Goal: Information Seeking & Learning: Learn about a topic

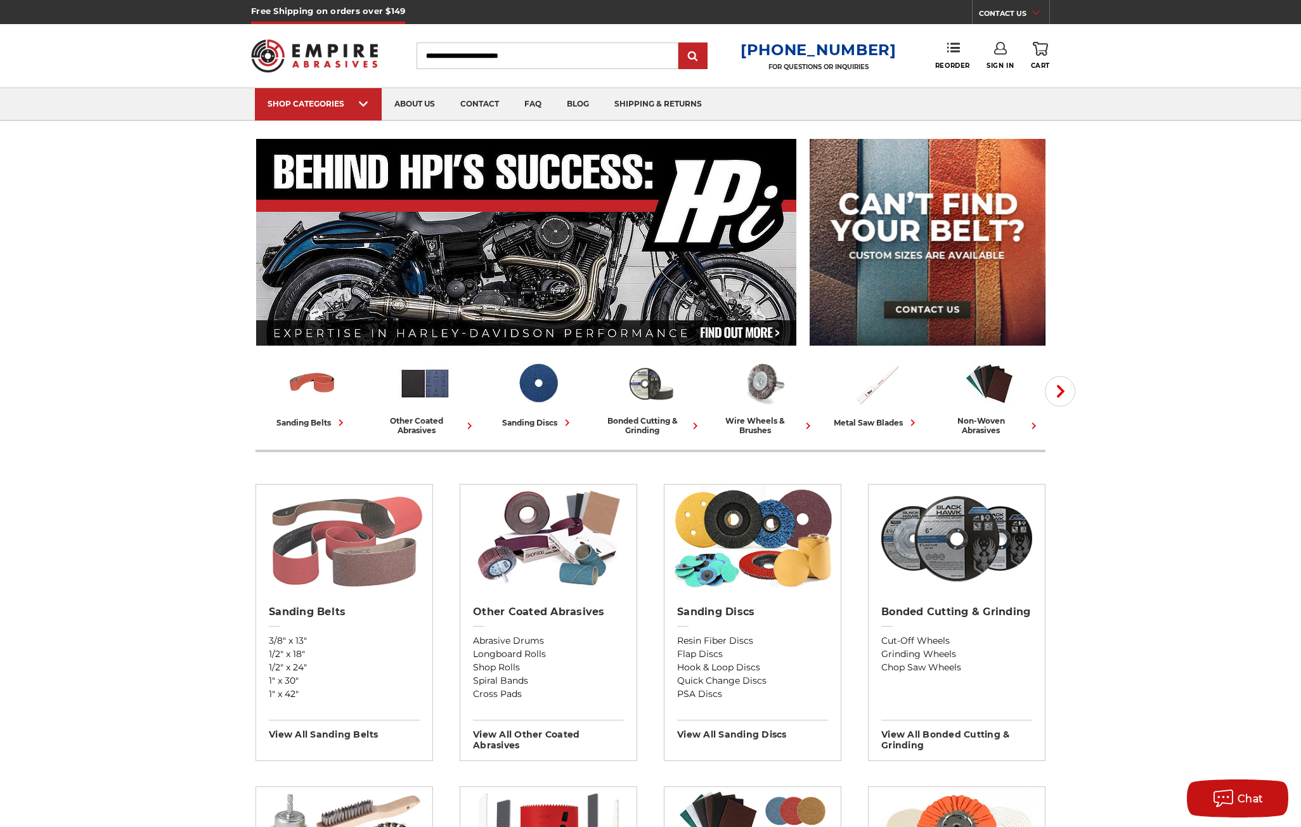
click at [353, 552] on img at bounding box center [345, 538] width 164 height 108
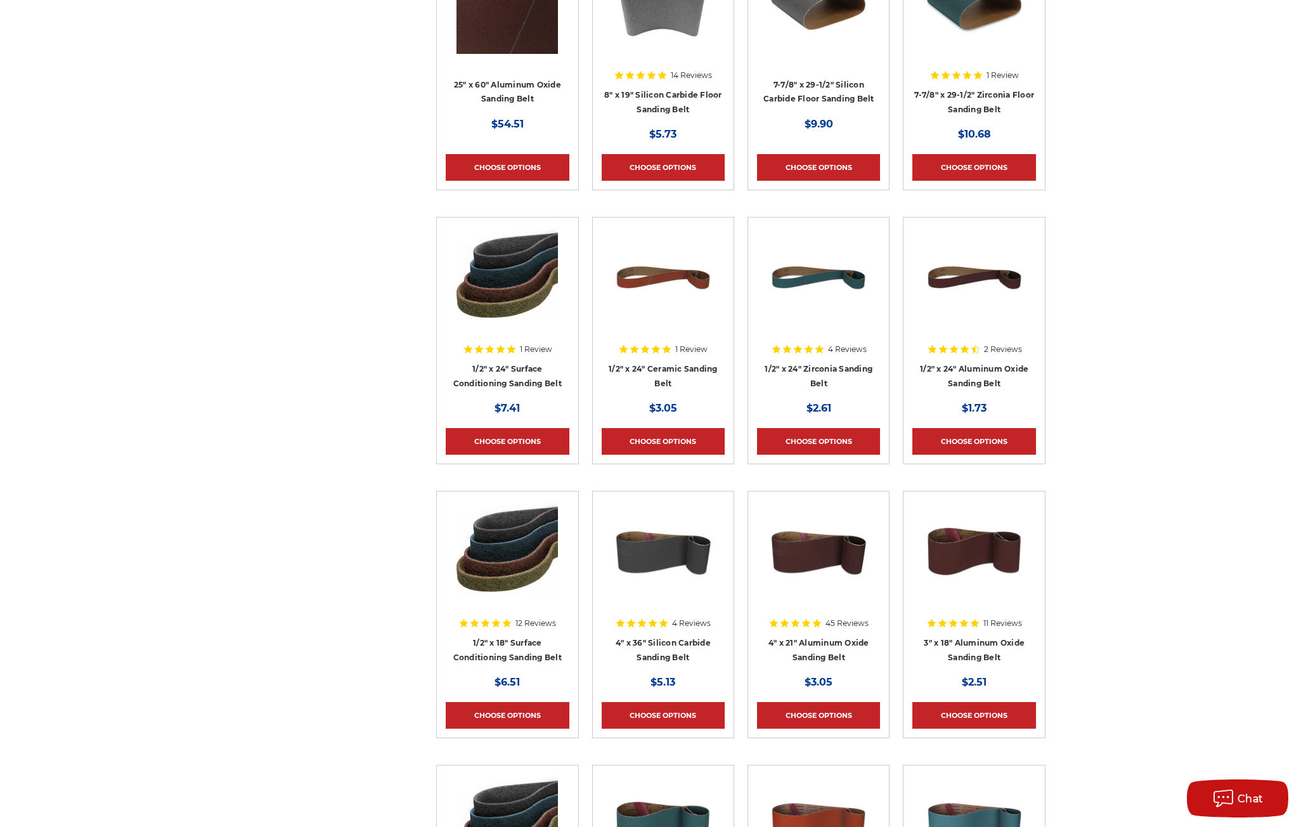
scroll to position [3044, 0]
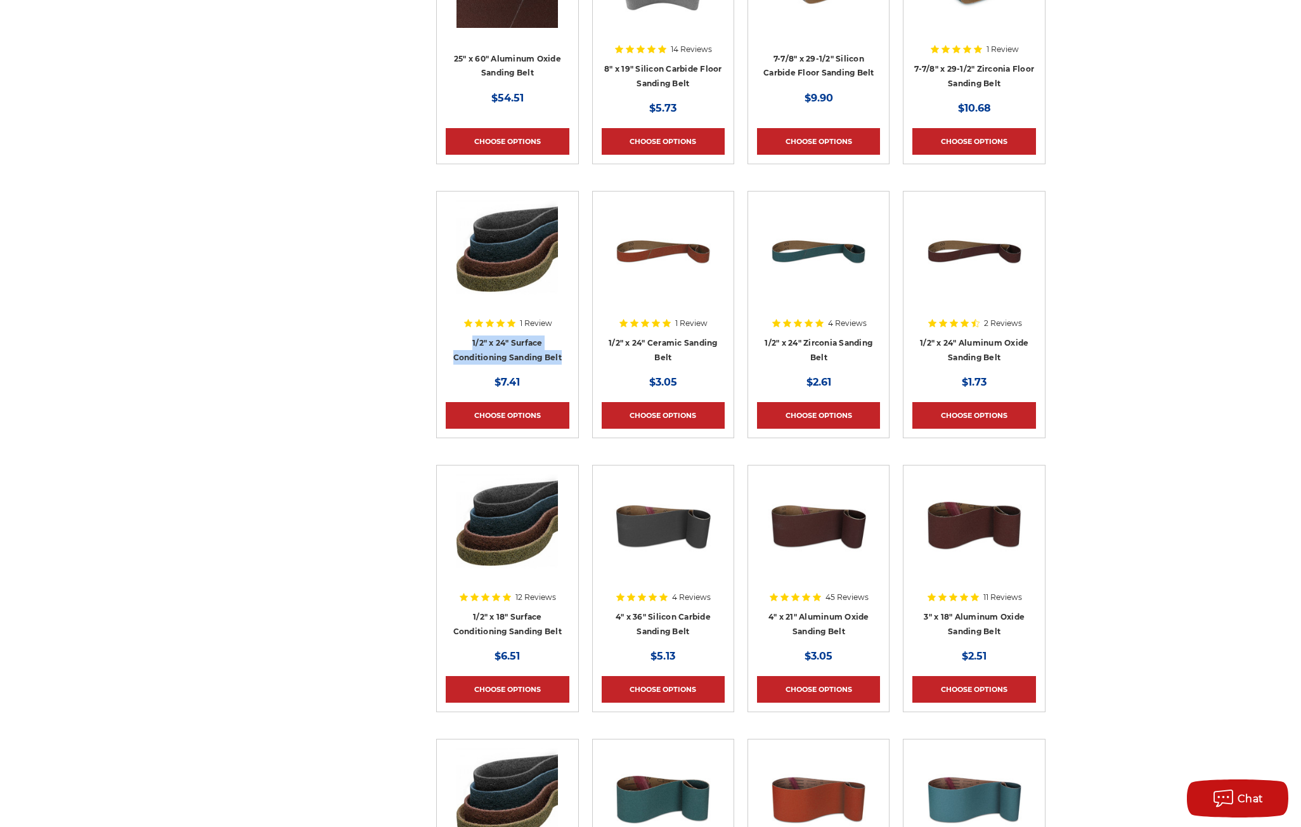
drag, startPoint x: 569, startPoint y: 358, endPoint x: 455, endPoint y: 344, distance: 114.3
click at [455, 344] on h4 "1/2" x 24" Surface Conditioning Sanding Belt" at bounding box center [507, 353] width 123 height 36
copy link "1/2" x 24" Surface Conditioning Sanding Belt"
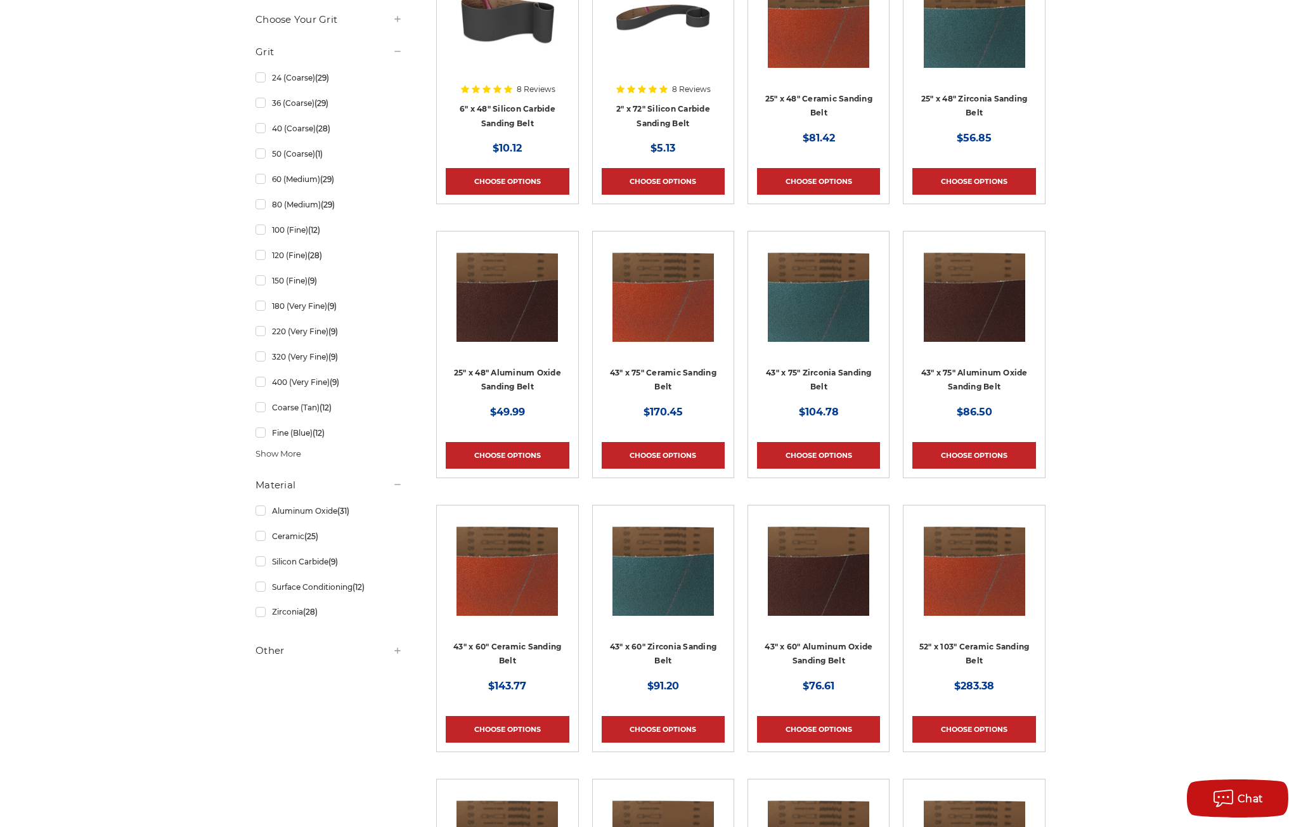
scroll to position [0, 0]
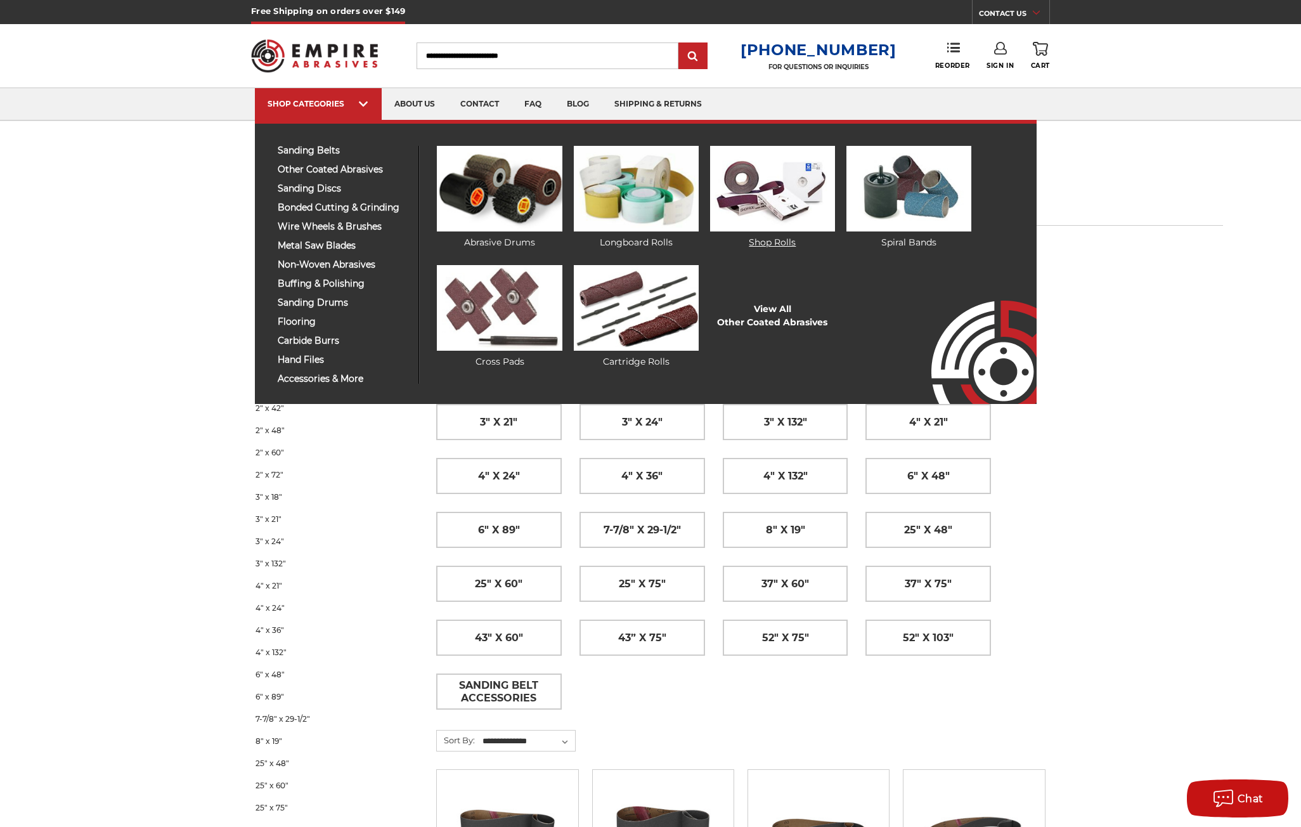
click at [828, 198] on img at bounding box center [772, 189] width 125 height 86
click at [803, 209] on img at bounding box center [772, 189] width 125 height 86
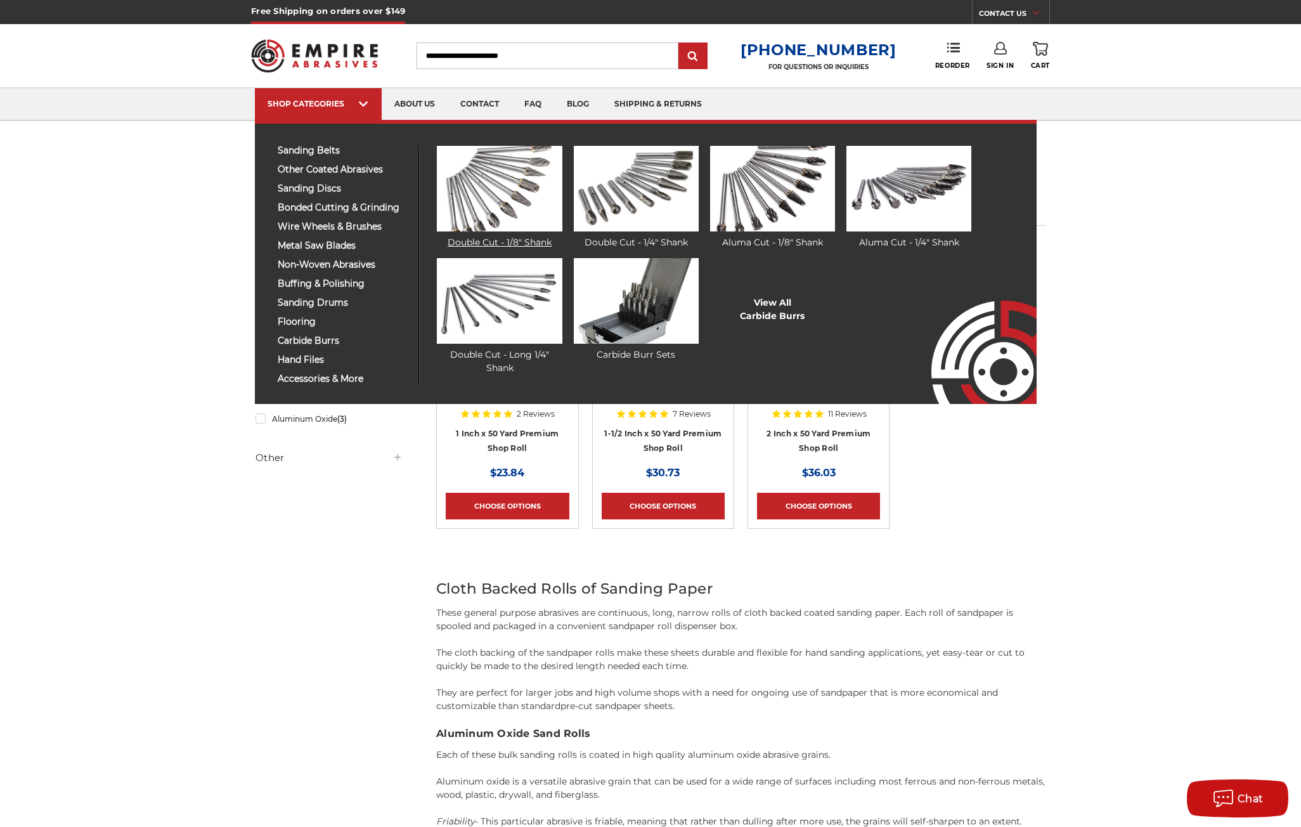
click at [497, 216] on img at bounding box center [499, 189] width 125 height 86
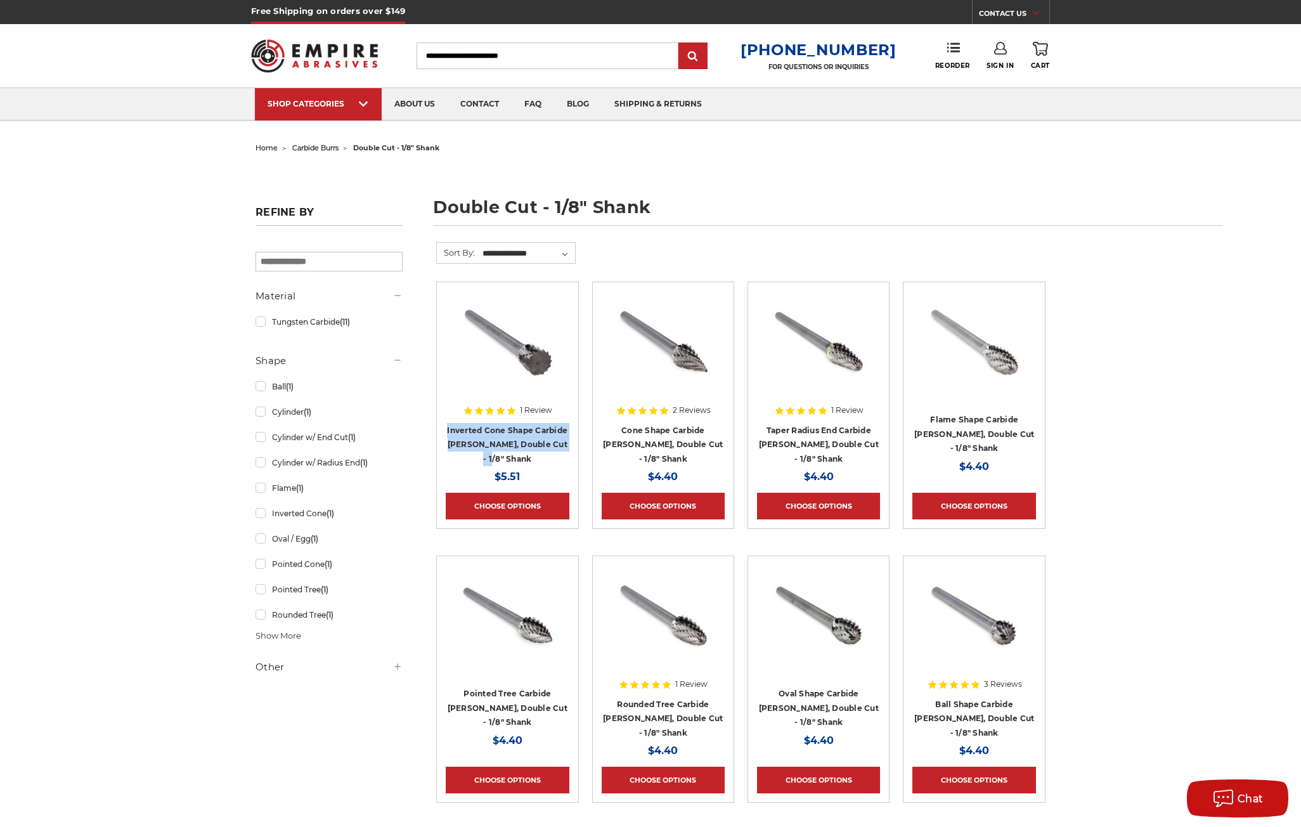
drag, startPoint x: 572, startPoint y: 446, endPoint x: 441, endPoint y: 433, distance: 131.3
click at [441, 433] on article "1 Review Inverted Cone Shape Carbide Burr, Double Cut - 1/8" Shank MSRP: Was: N…" at bounding box center [507, 405] width 142 height 247
copy link "Inverted Cone Shape Carbide Burr, Double Cut - 1/8" Shank"
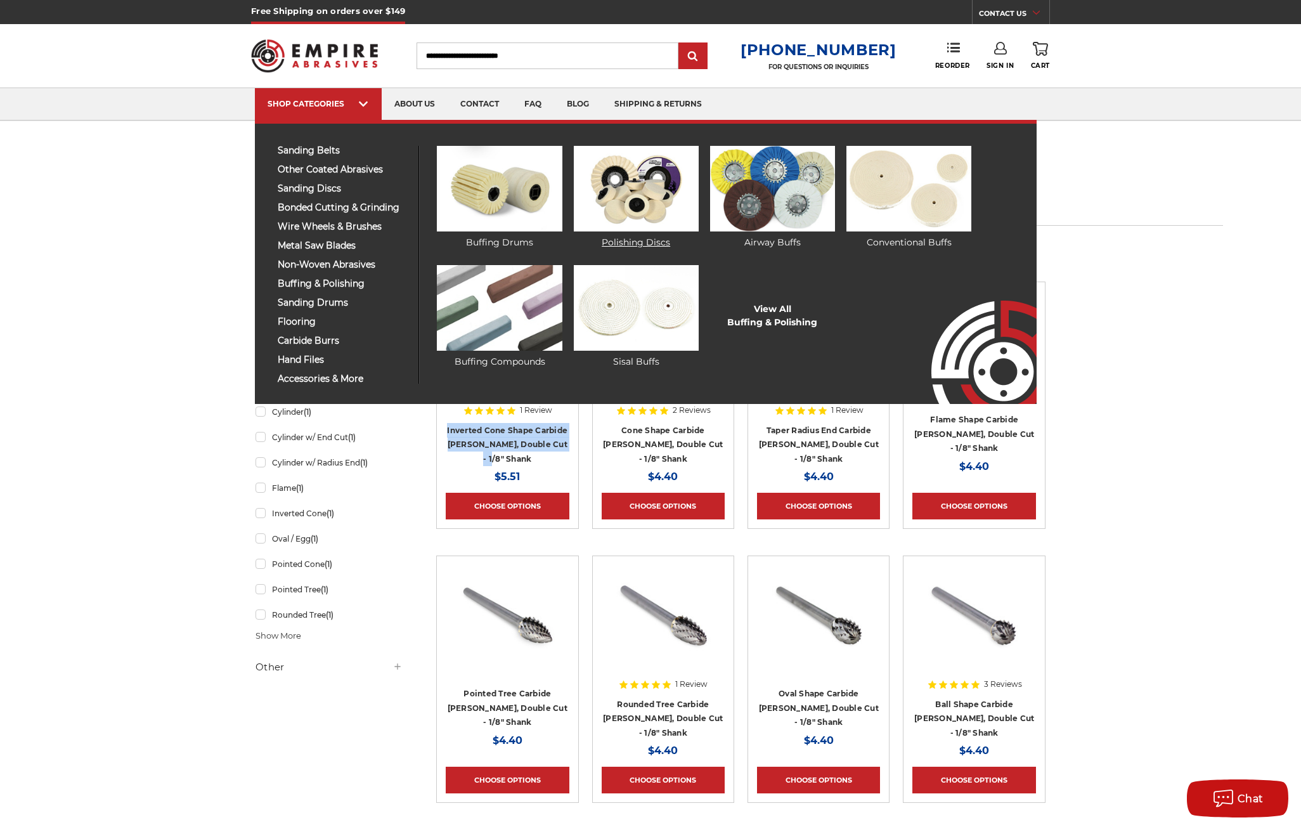
click at [607, 204] on img at bounding box center [636, 189] width 125 height 86
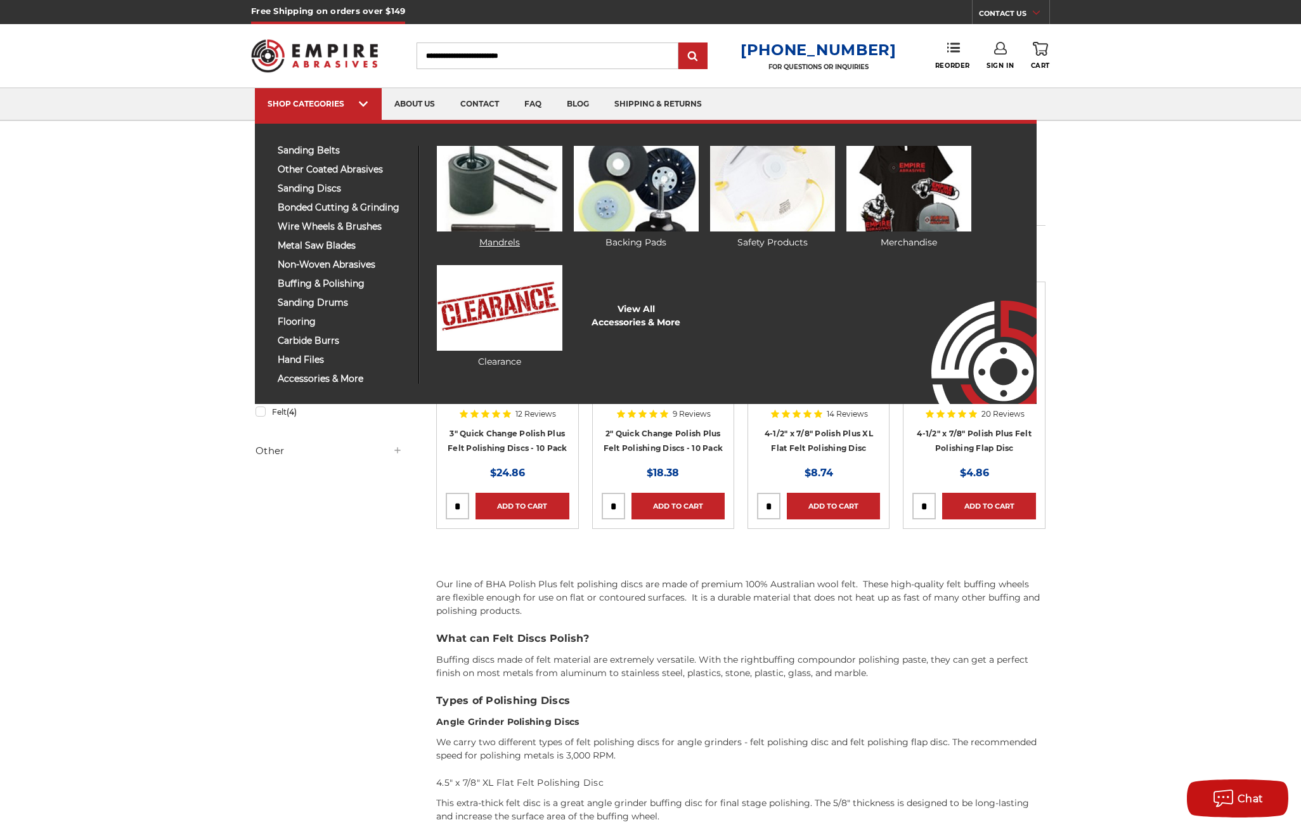
click at [510, 209] on img at bounding box center [499, 189] width 125 height 86
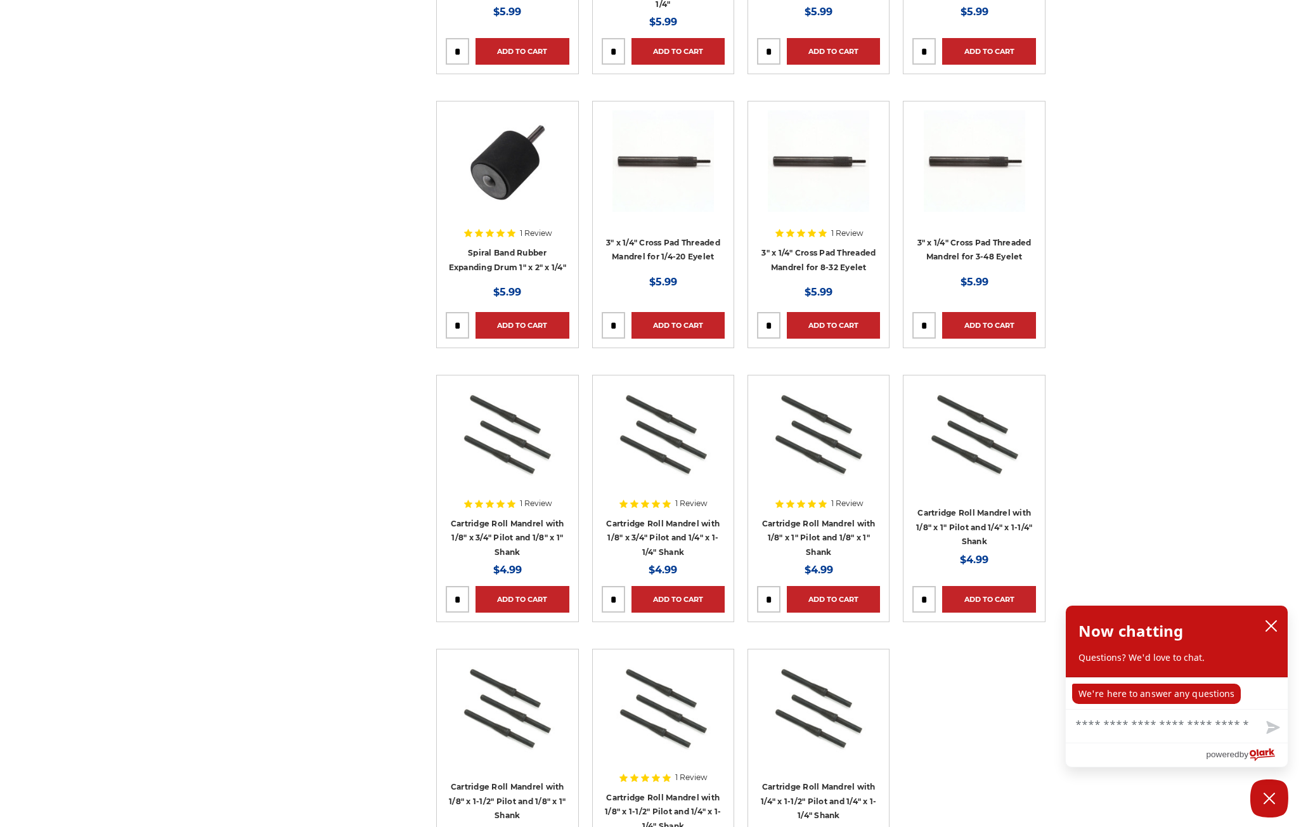
scroll to position [1141, 0]
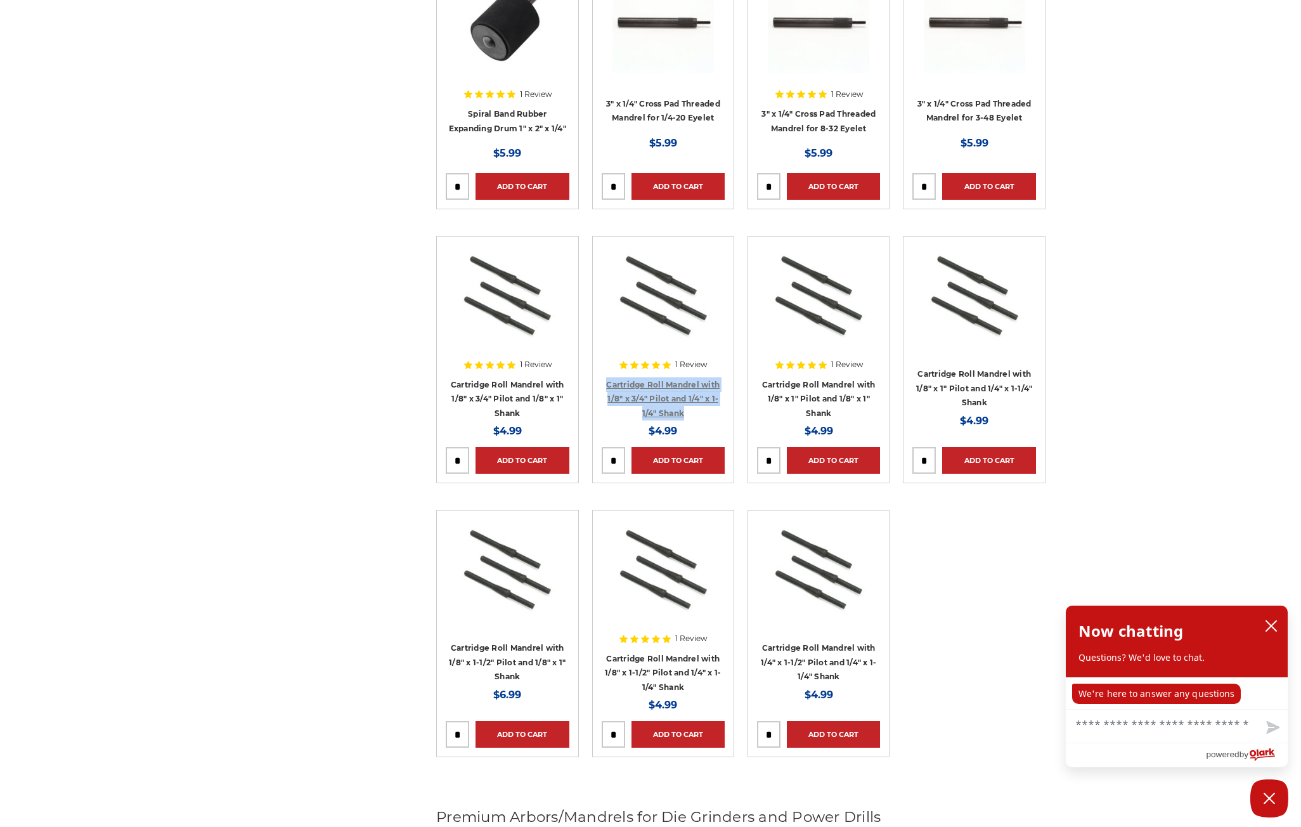
drag, startPoint x: 694, startPoint y: 412, endPoint x: 606, endPoint y: 382, distance: 93.0
click at [606, 382] on h4 "Cartridge Roll Mandrel with 1/8" x 3/4" Pilot and 1/4" x 1-1/4" Shank" at bounding box center [663, 398] width 123 height 43
copy link "Cartridge Roll Mandrel with 1/8" x 3/4" Pilot and 1/4" x 1-1/4" Shank"
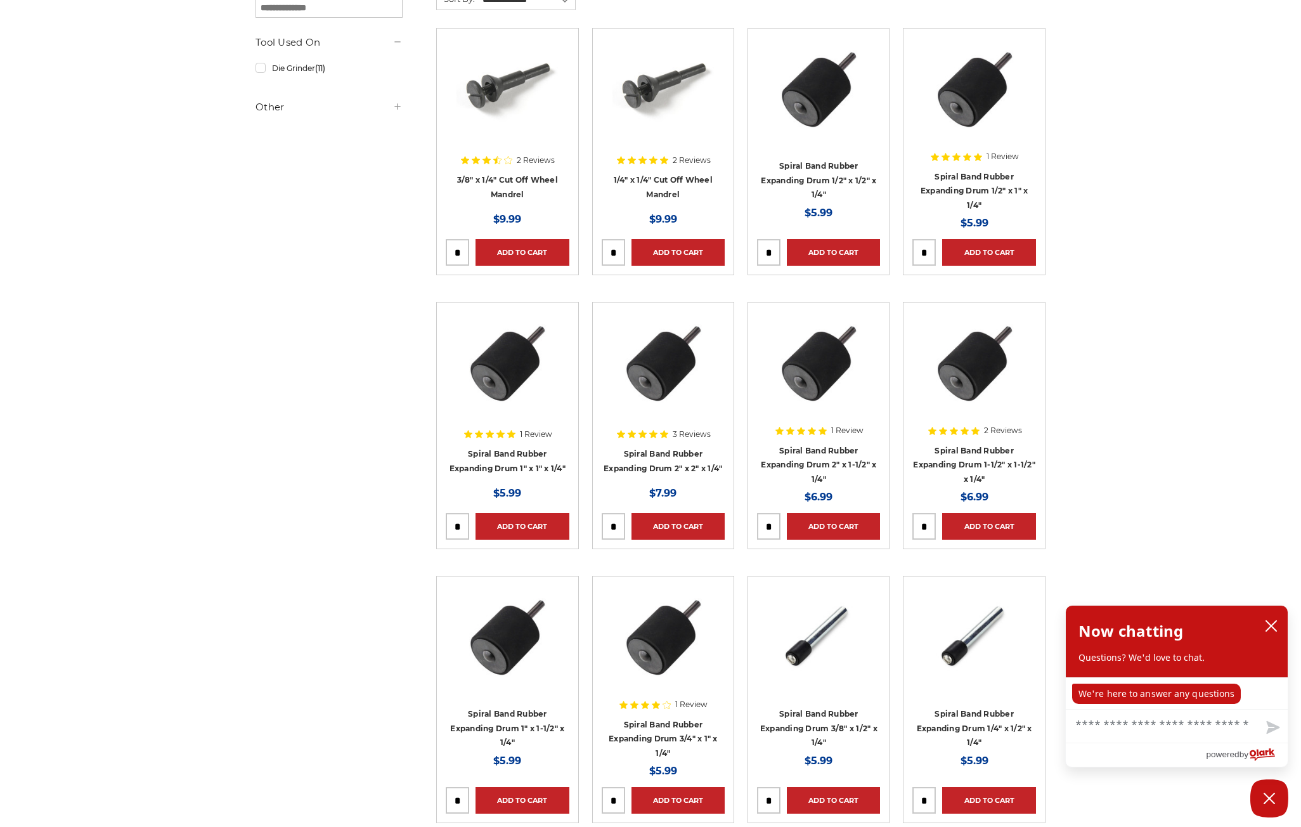
scroll to position [0, 0]
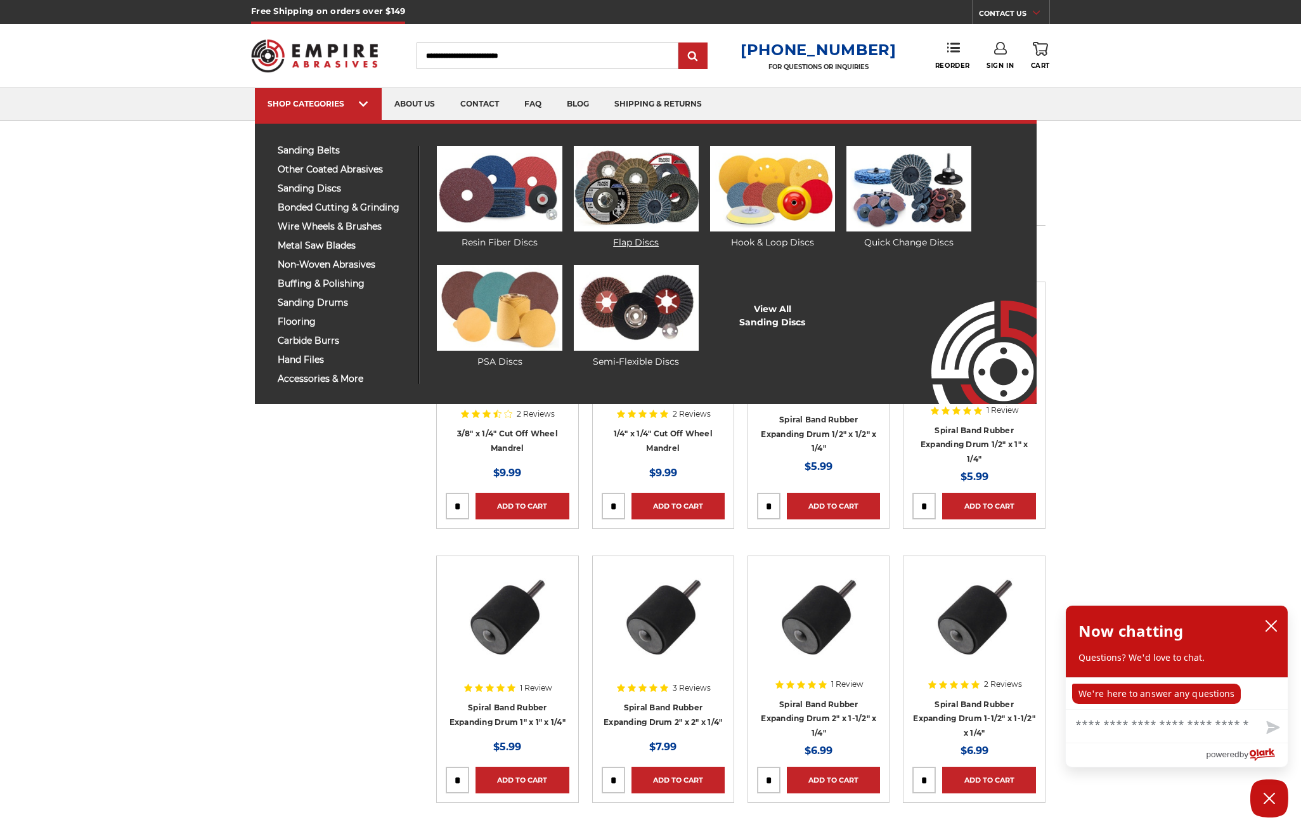
click at [590, 193] on img at bounding box center [636, 189] width 125 height 86
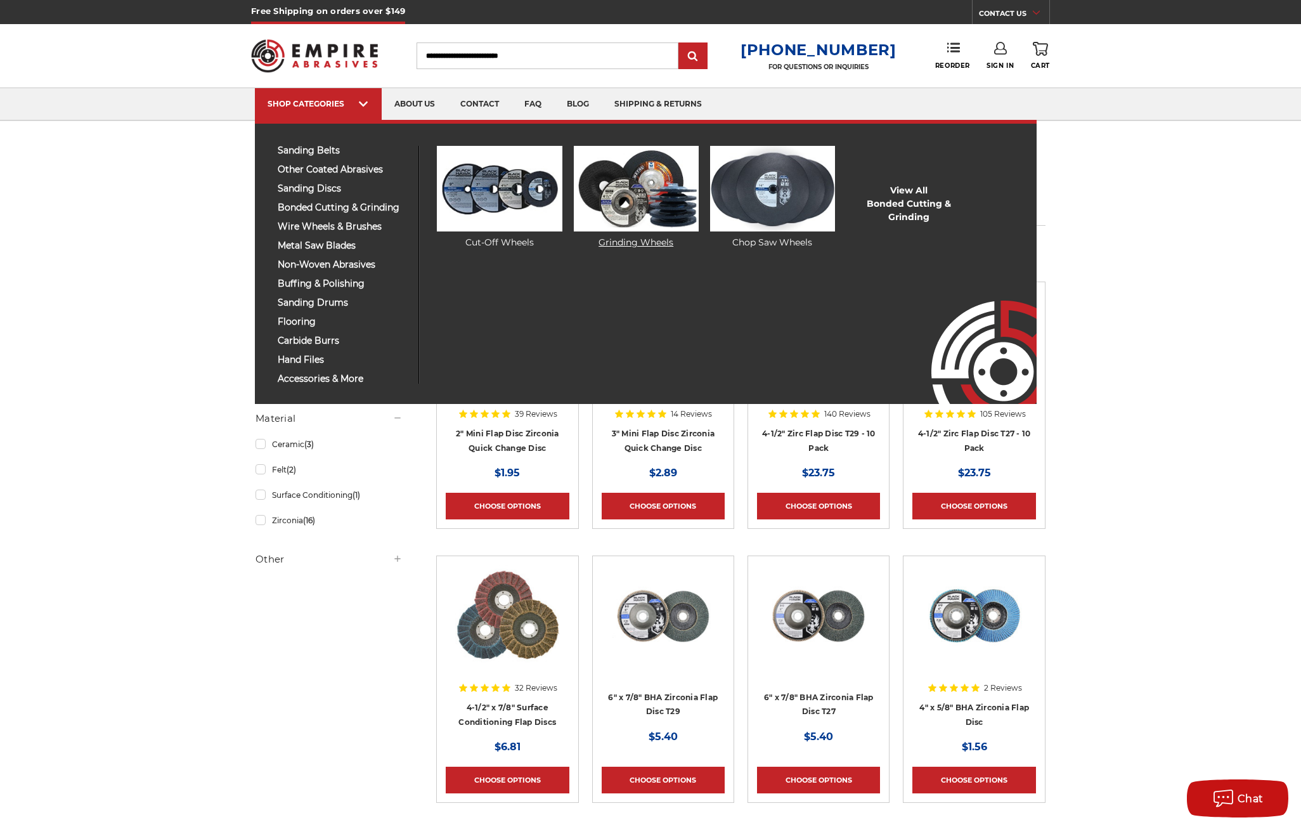
click at [651, 199] on img at bounding box center [636, 189] width 125 height 86
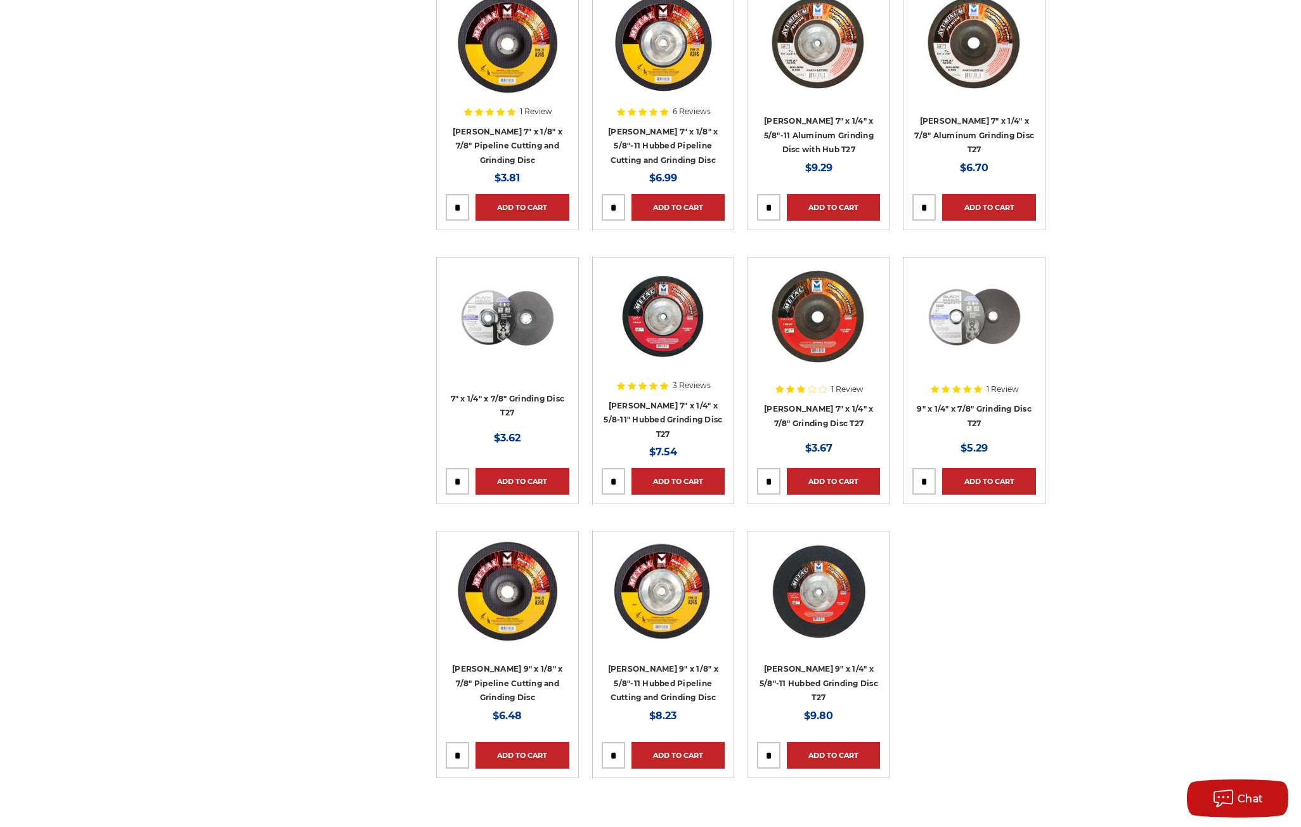
scroll to position [1395, 0]
drag, startPoint x: 533, startPoint y: 417, endPoint x: 443, endPoint y: 397, distance: 91.7
click at [443, 397] on article "7" x 1/4" x 7/8" Grinding Disc T27 MSRP: Was: Now: $3.62 Add to Cart" at bounding box center [507, 379] width 142 height 247
copy link "7" x 1/4" x 7/8" Grinding Disc T27"
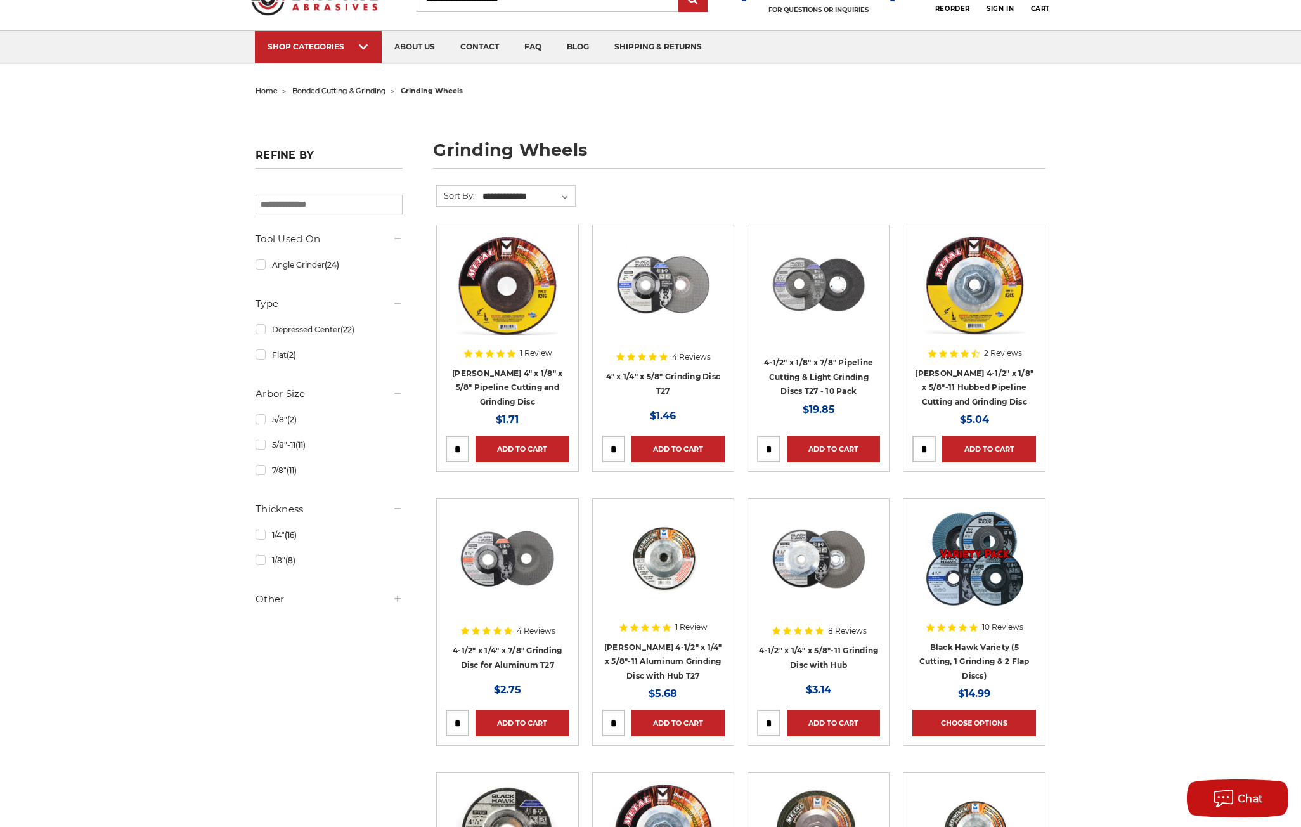
scroll to position [0, 0]
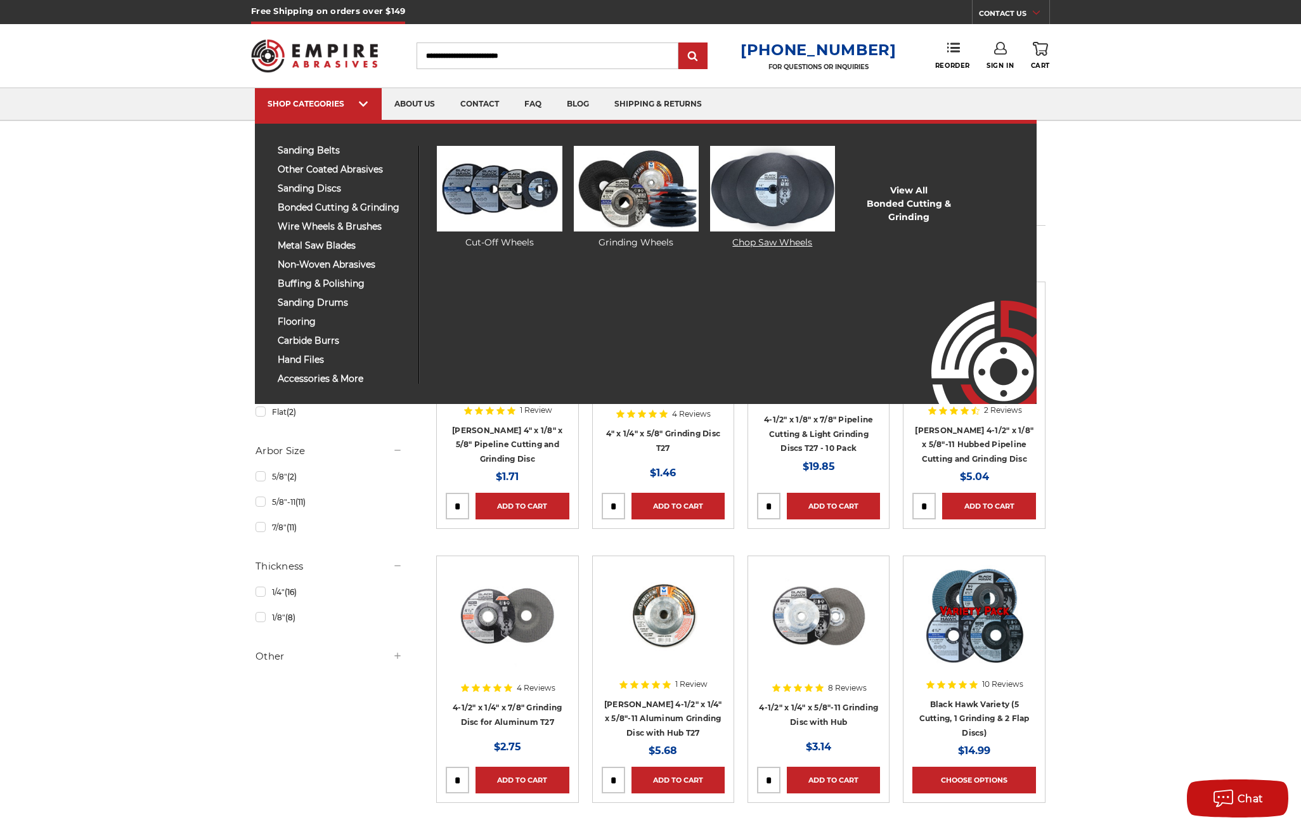
click at [760, 200] on img at bounding box center [772, 189] width 125 height 86
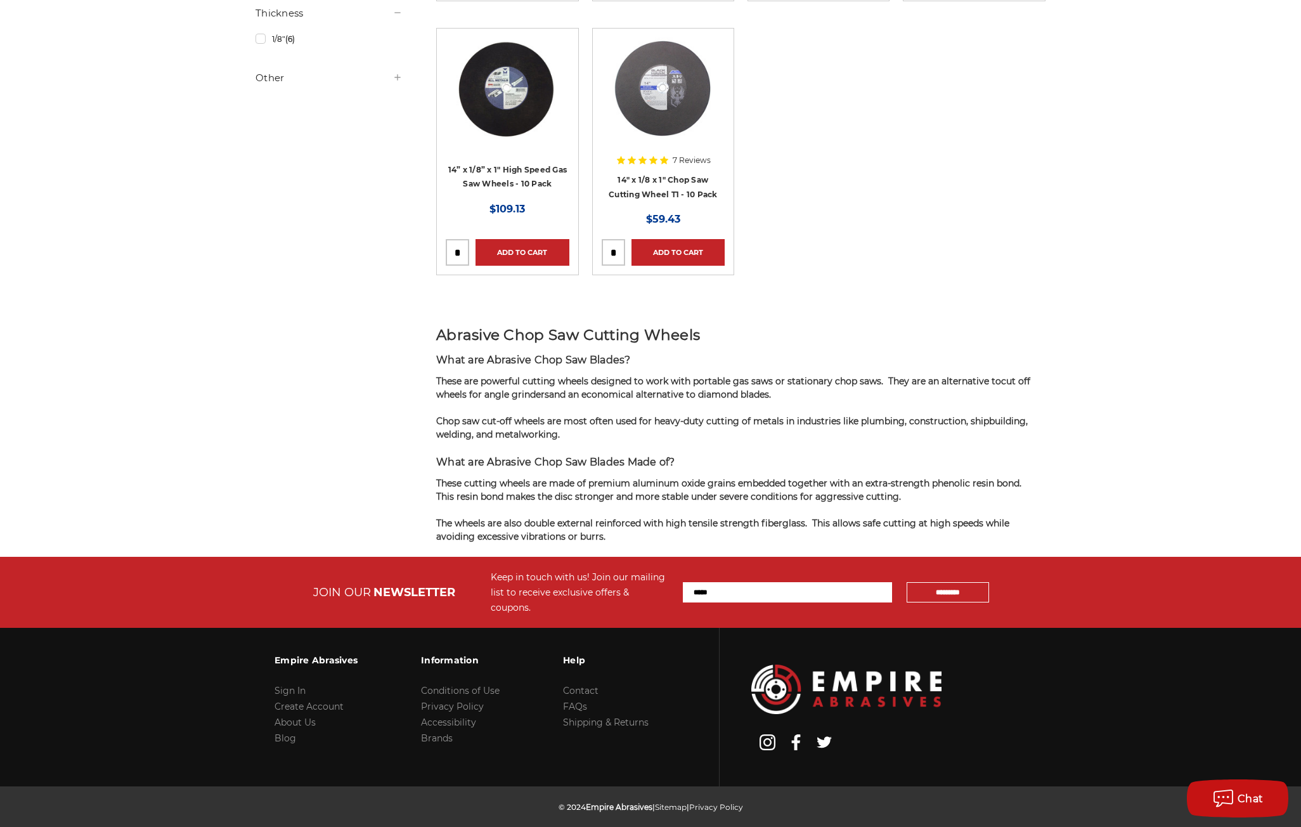
scroll to position [541, 0]
